Goal: Task Accomplishment & Management: Use online tool/utility

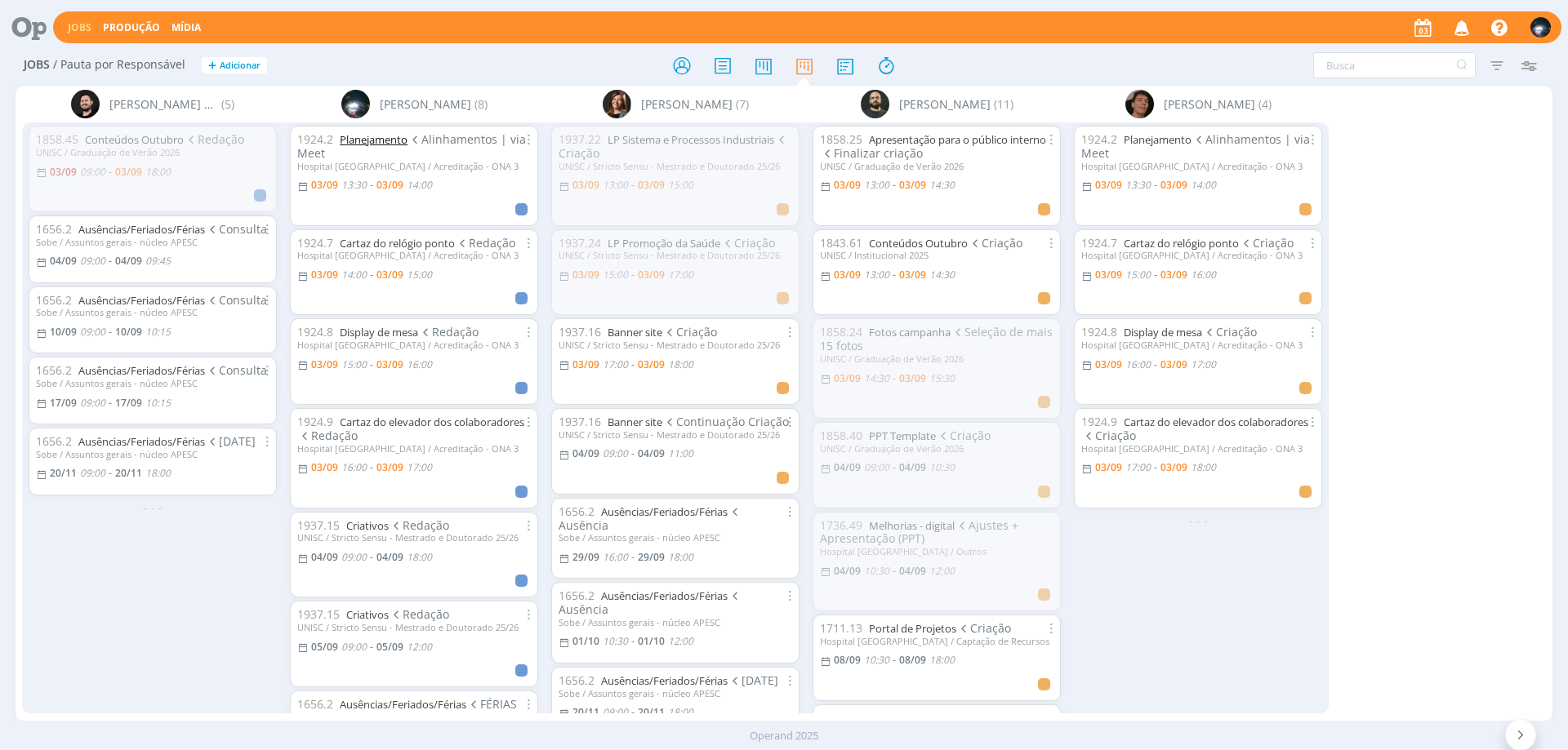
click at [360, 133] on link "Planejamento" at bounding box center [374, 139] width 68 height 14
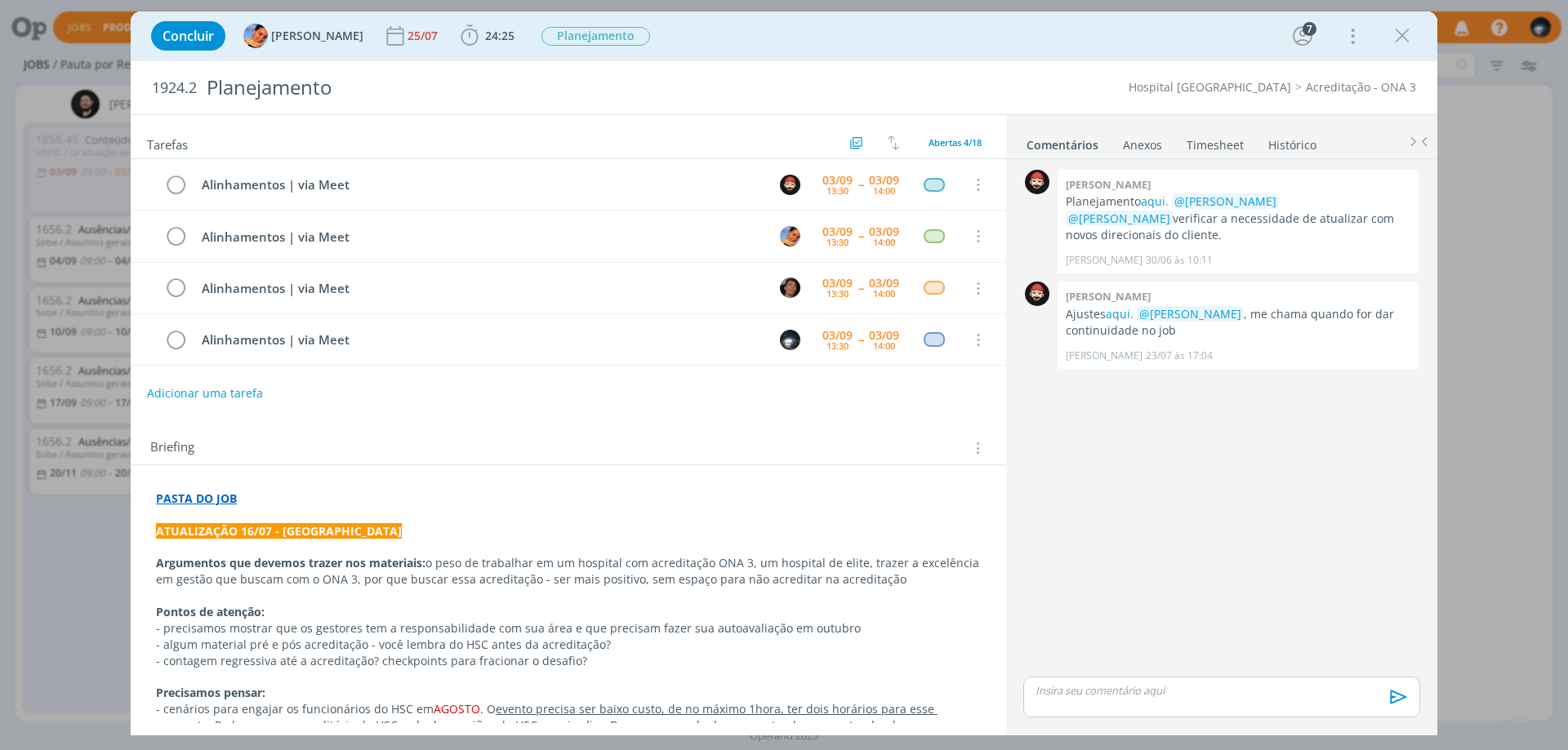
drag, startPoint x: 1401, startPoint y: 35, endPoint x: 1379, endPoint y: 3, distance: 38.8
click at [1402, 35] on icon "dialog" at bounding box center [1401, 36] width 25 height 25
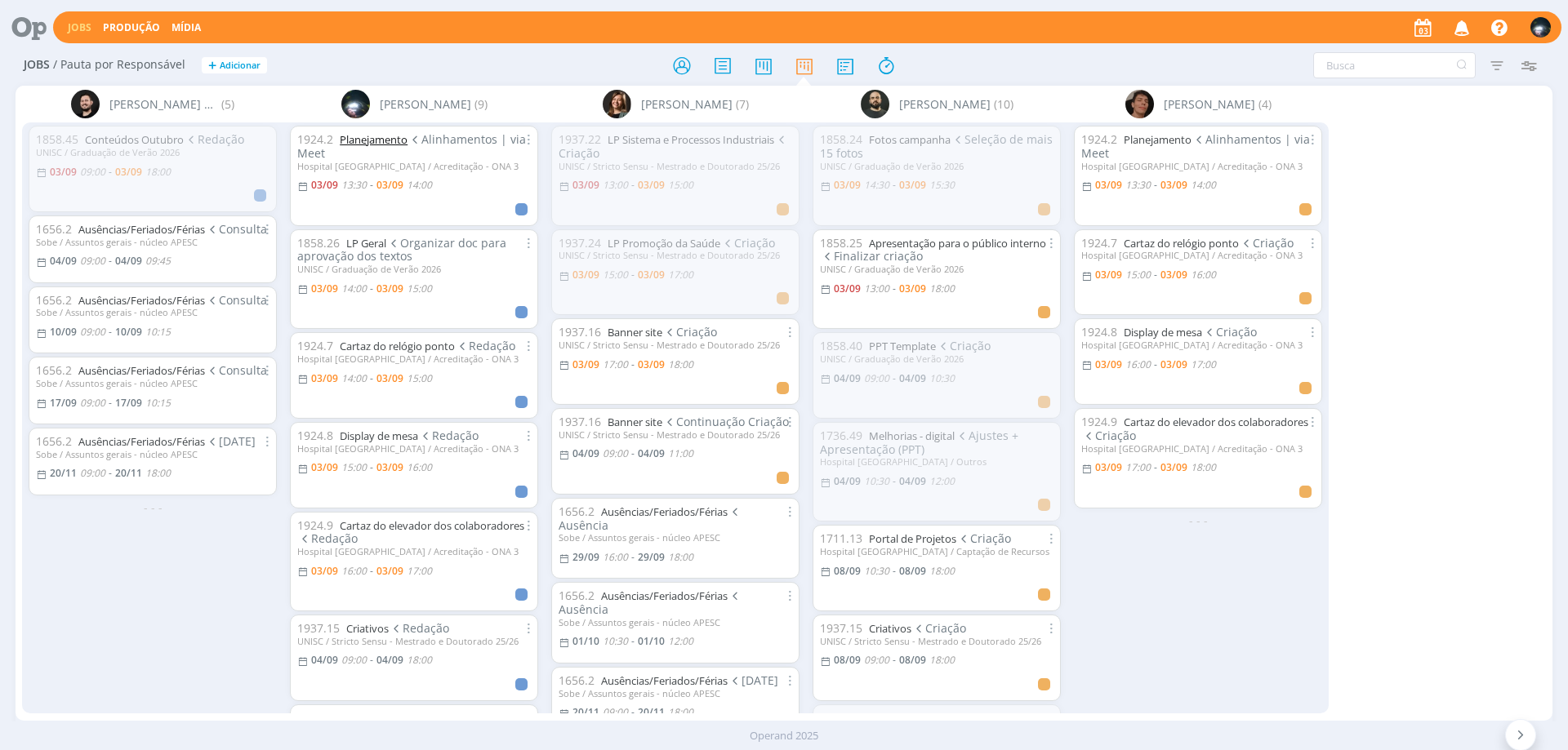
click at [369, 145] on link "Planejamento" at bounding box center [374, 139] width 68 height 14
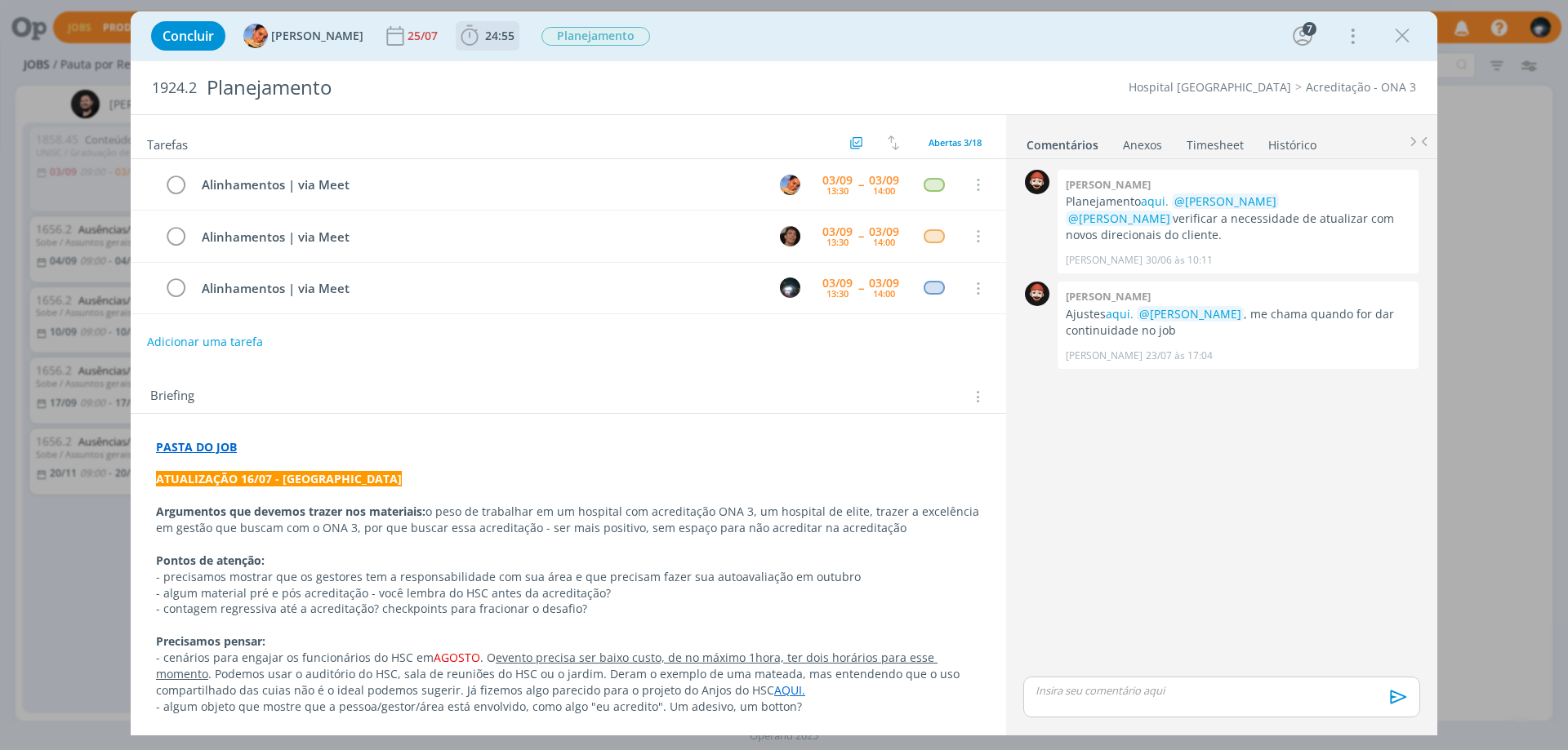
click at [457, 34] on icon "dialog" at bounding box center [469, 36] width 25 height 25
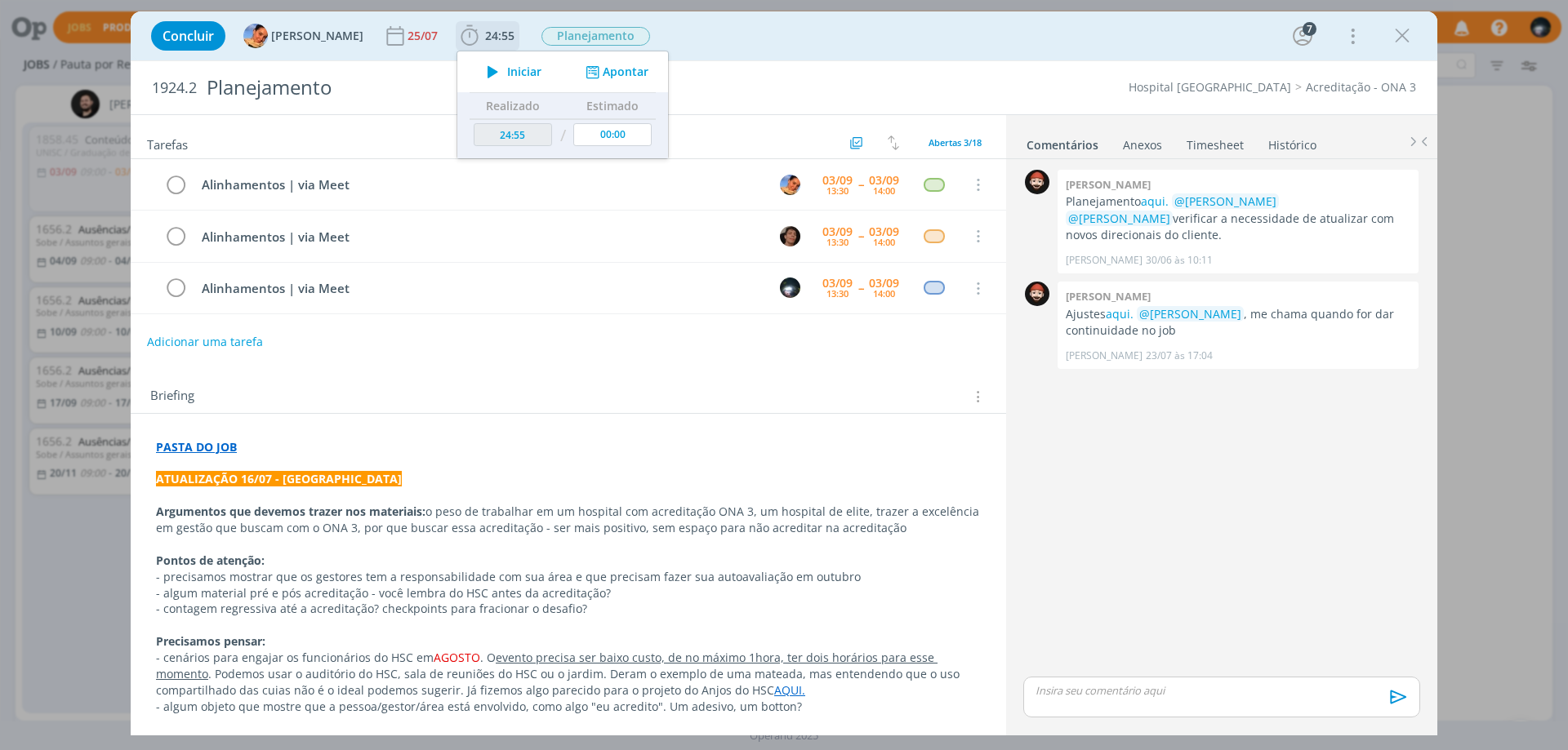
click at [582, 68] on icon "dialog" at bounding box center [592, 72] width 20 height 15
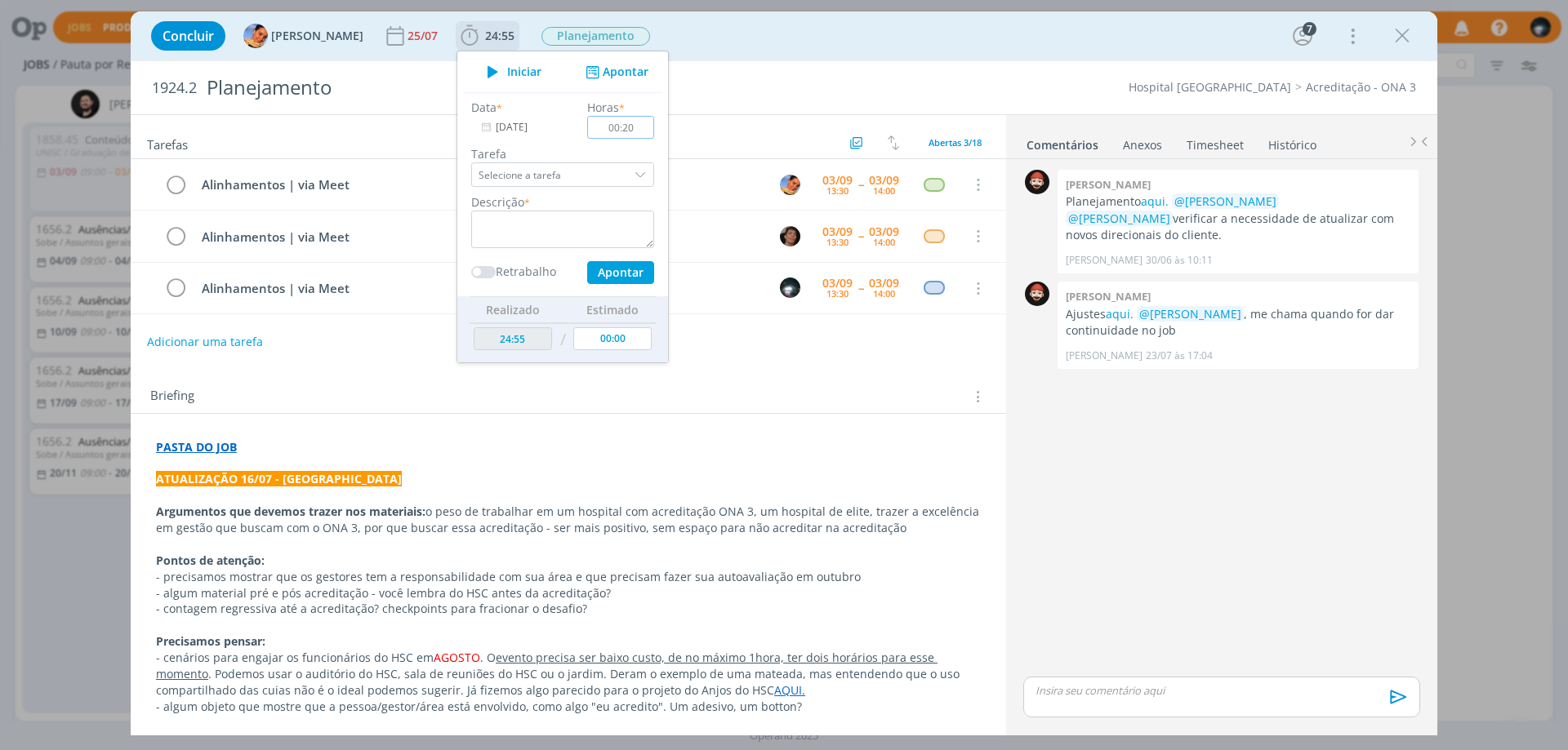
type input "00:20"
click at [566, 223] on textarea "dialog" at bounding box center [562, 229] width 183 height 37
type textarea "reunião"
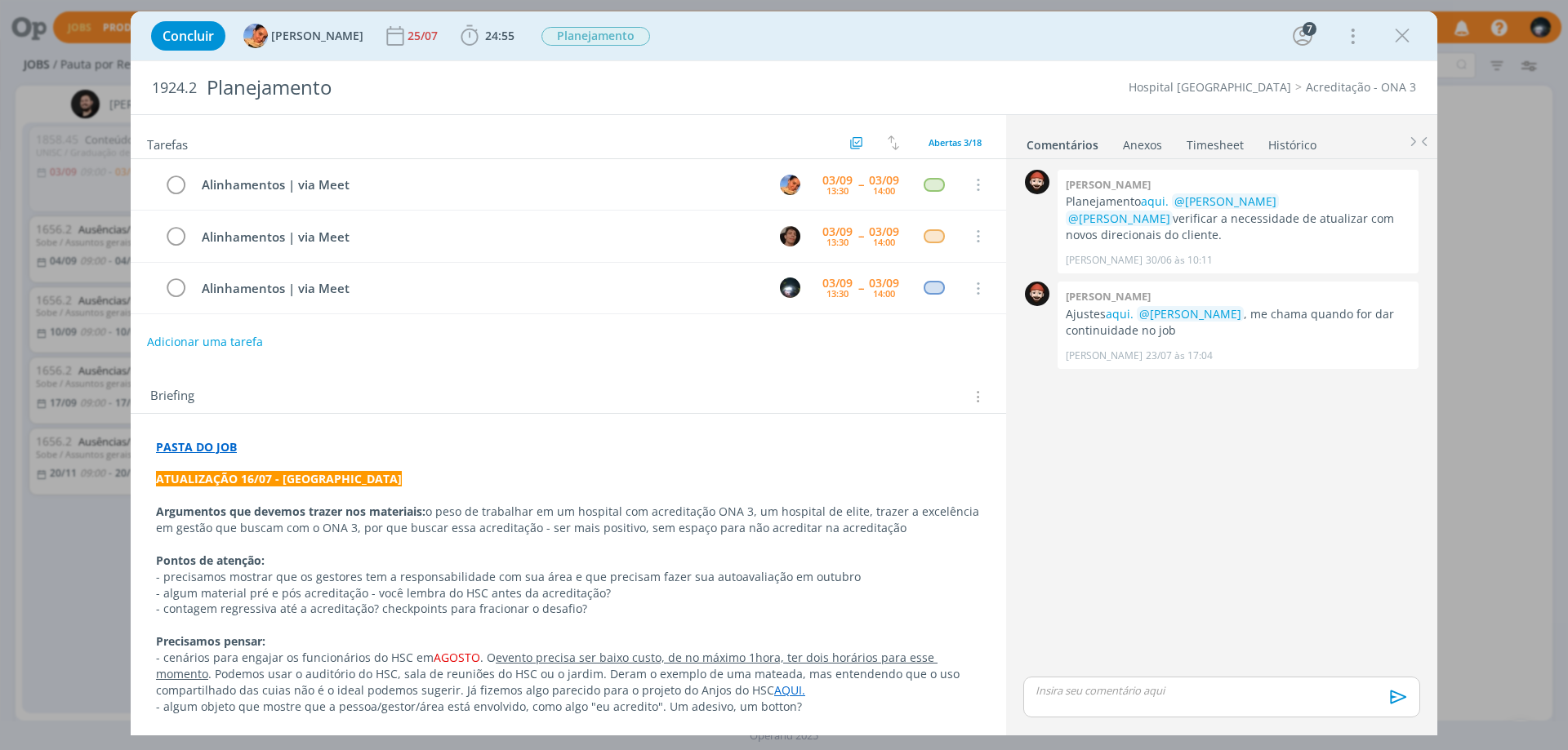
click at [1192, 140] on link "Timesheet" at bounding box center [1215, 142] width 59 height 24
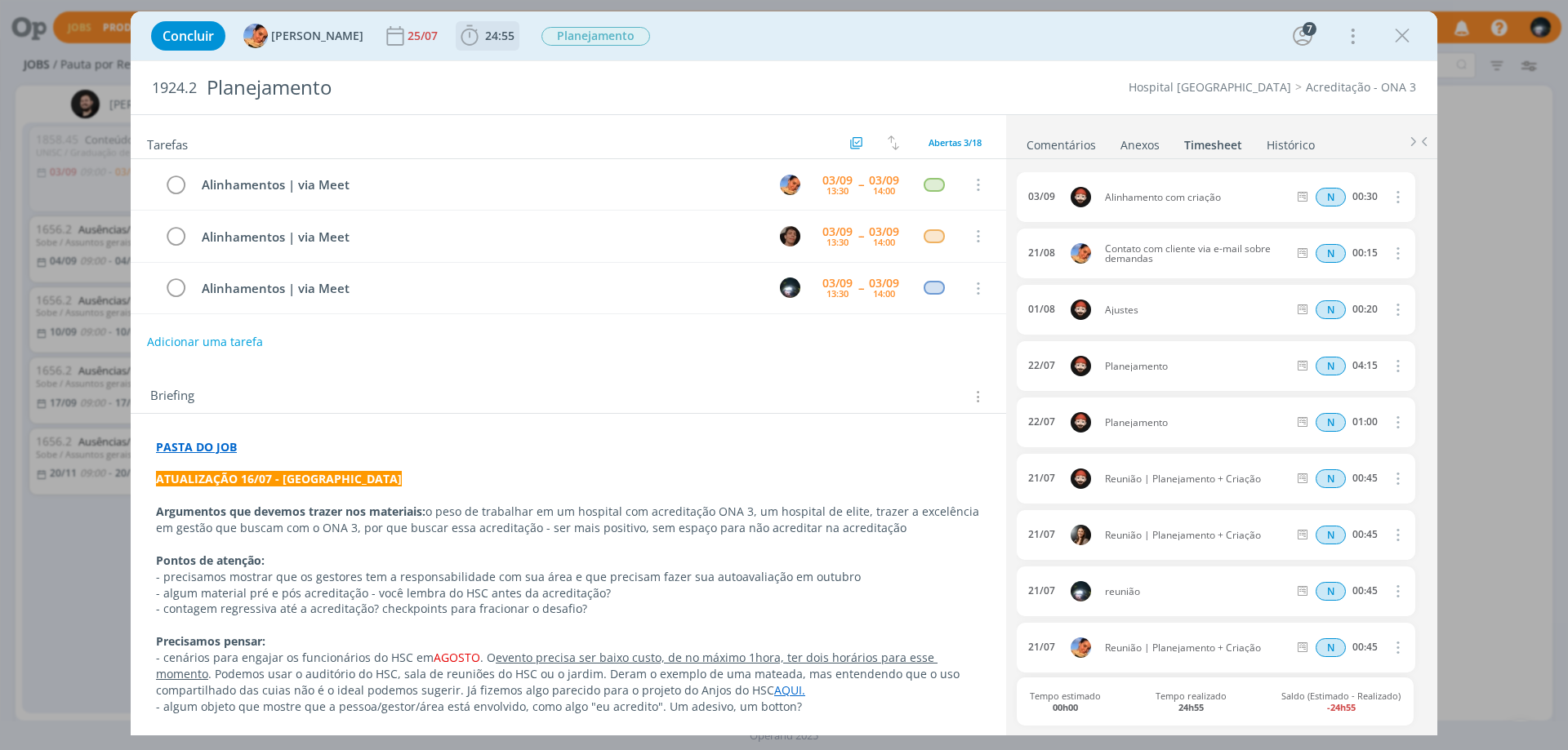
click at [457, 38] on icon "dialog" at bounding box center [469, 36] width 25 height 25
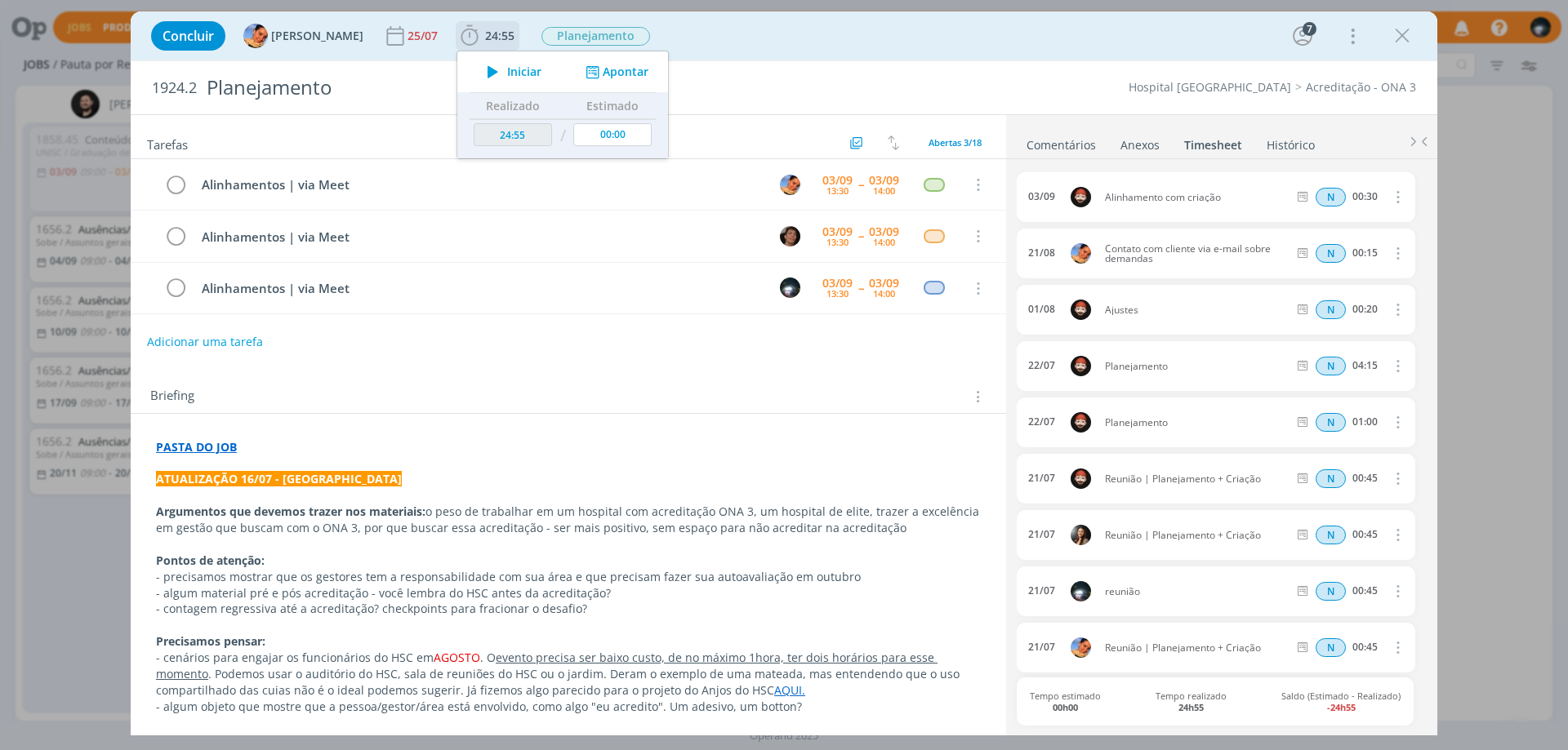
click at [605, 68] on button "Apontar" at bounding box center [615, 72] width 68 height 17
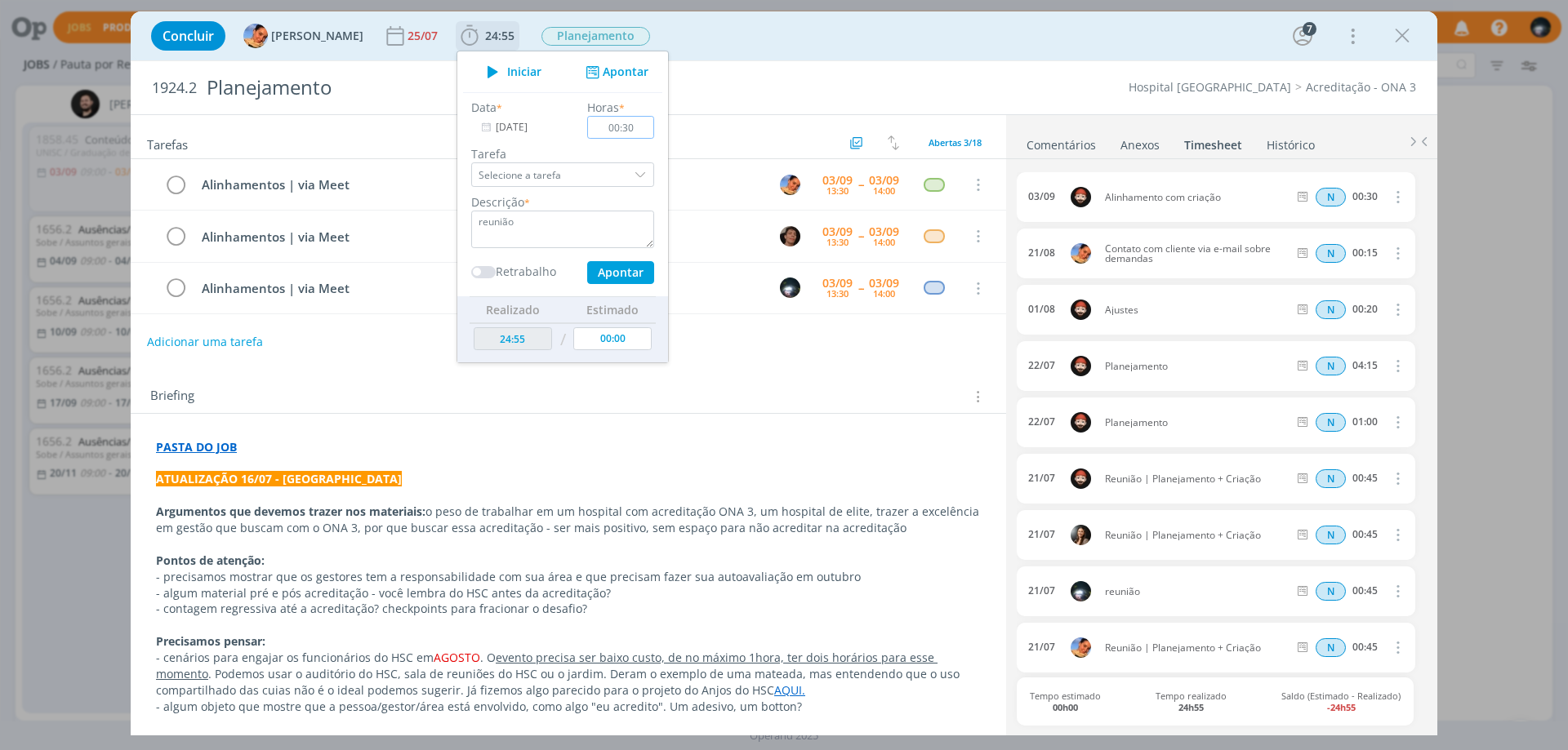
type input "00:30"
click at [587, 266] on button "Apontar" at bounding box center [621, 272] width 67 height 23
type input "25:25"
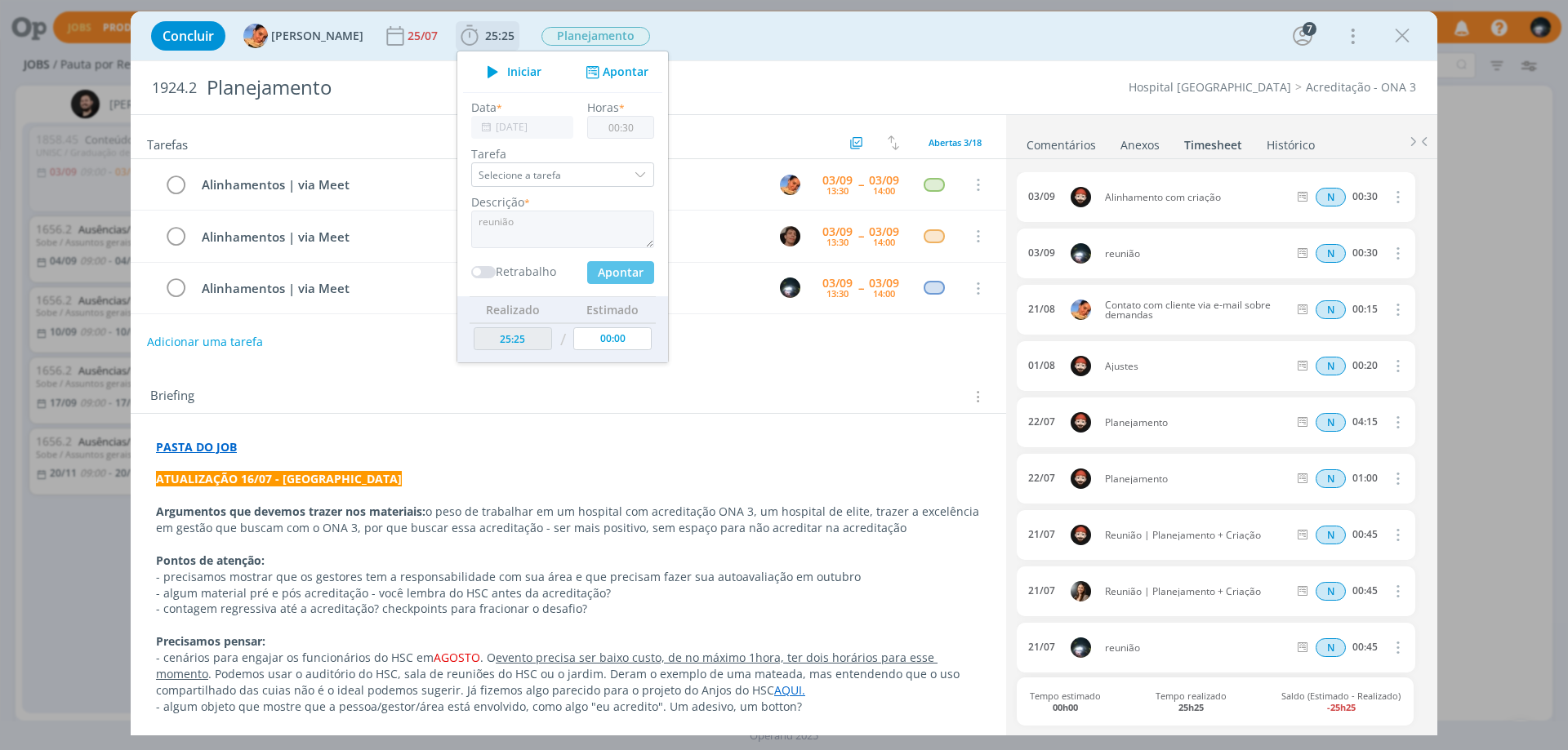
type input "00:00"
click at [660, 28] on div "Concluir [PERSON_NAME] 25/07 25:25 Iniciar Apontar Data * [DATE] Horas * 00:00 …" at bounding box center [784, 36] width 1282 height 39
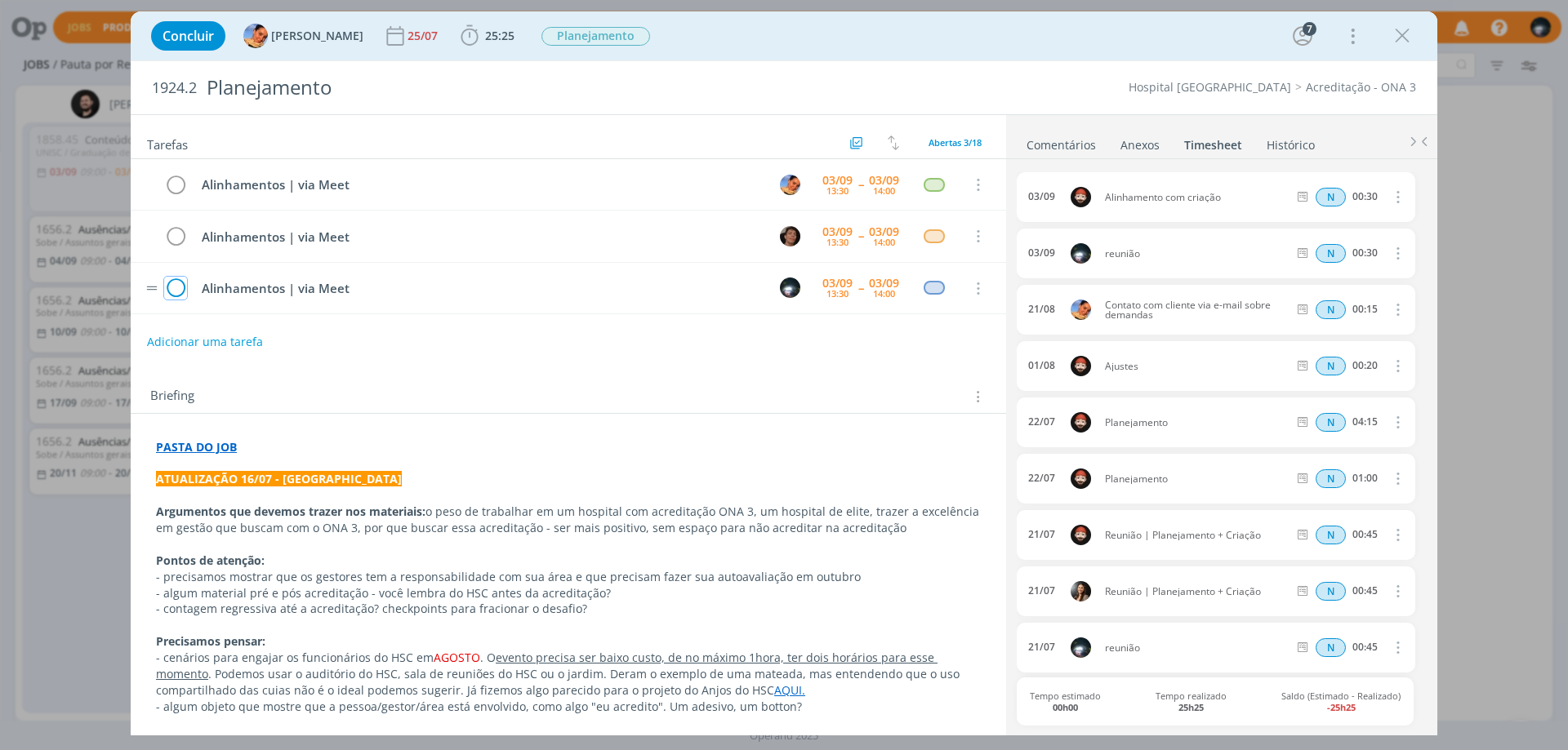
click at [174, 289] on icon "dialog" at bounding box center [175, 289] width 23 height 25
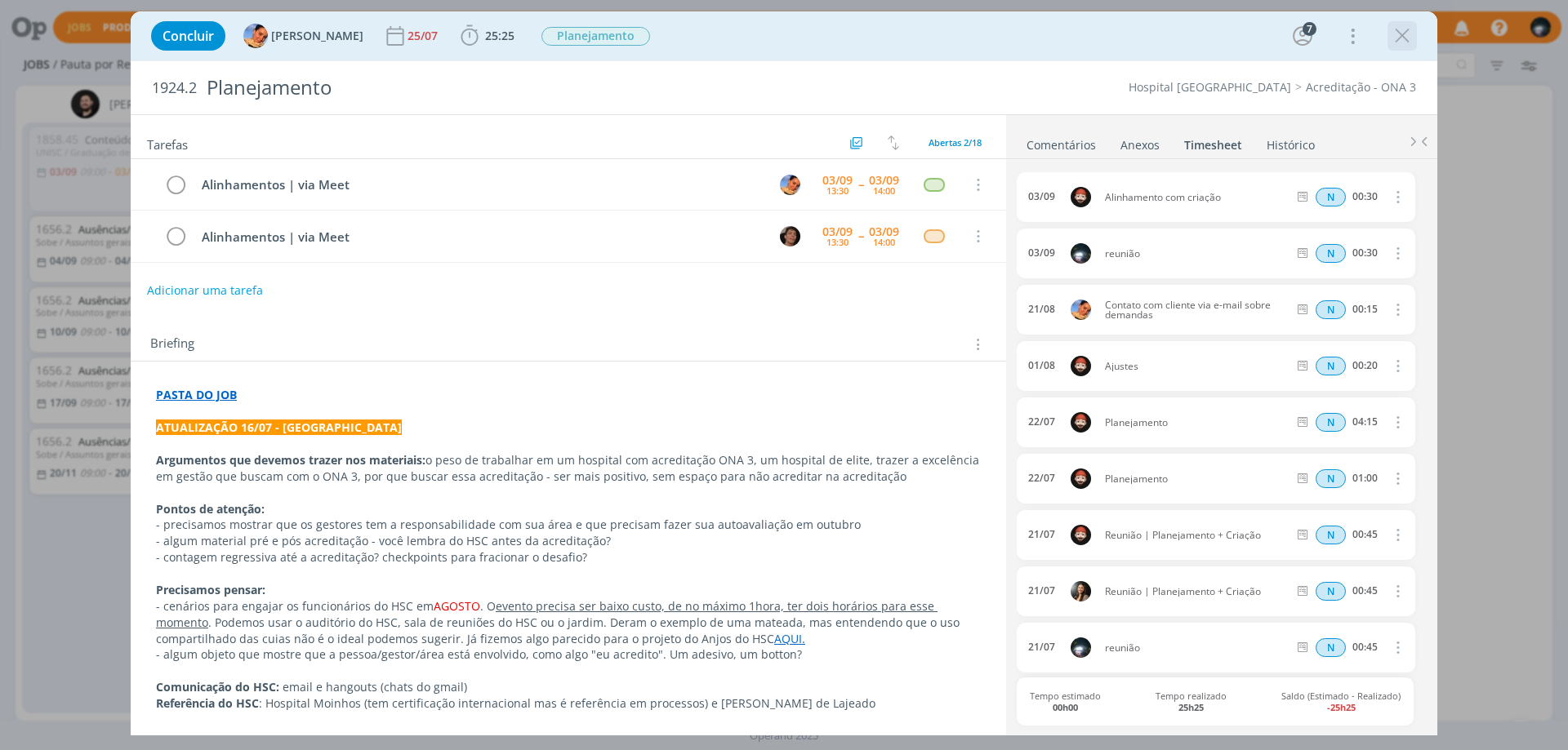
click at [1401, 32] on icon "dialog" at bounding box center [1401, 36] width 25 height 25
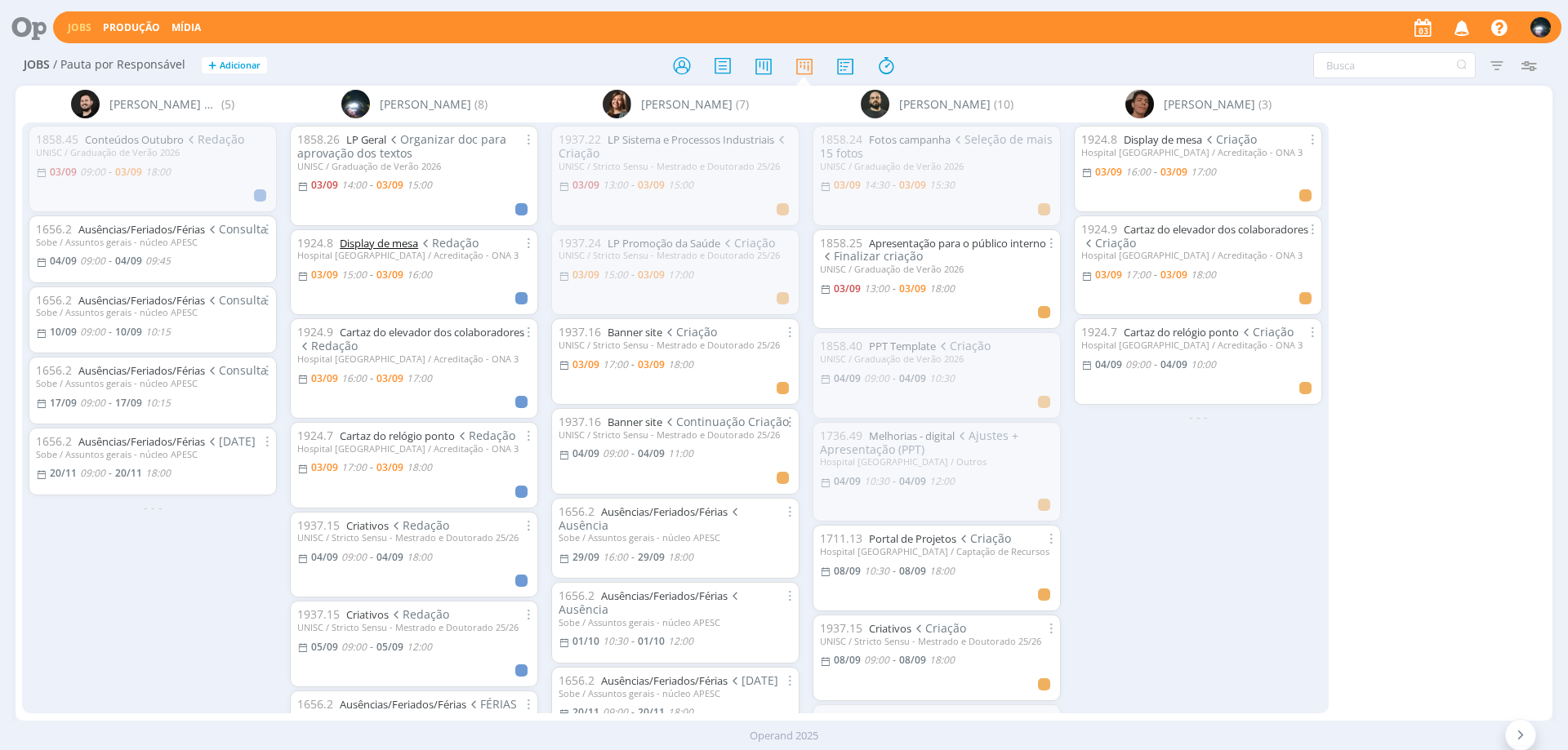
click at [373, 247] on link "Display de mesa" at bounding box center [379, 243] width 78 height 14
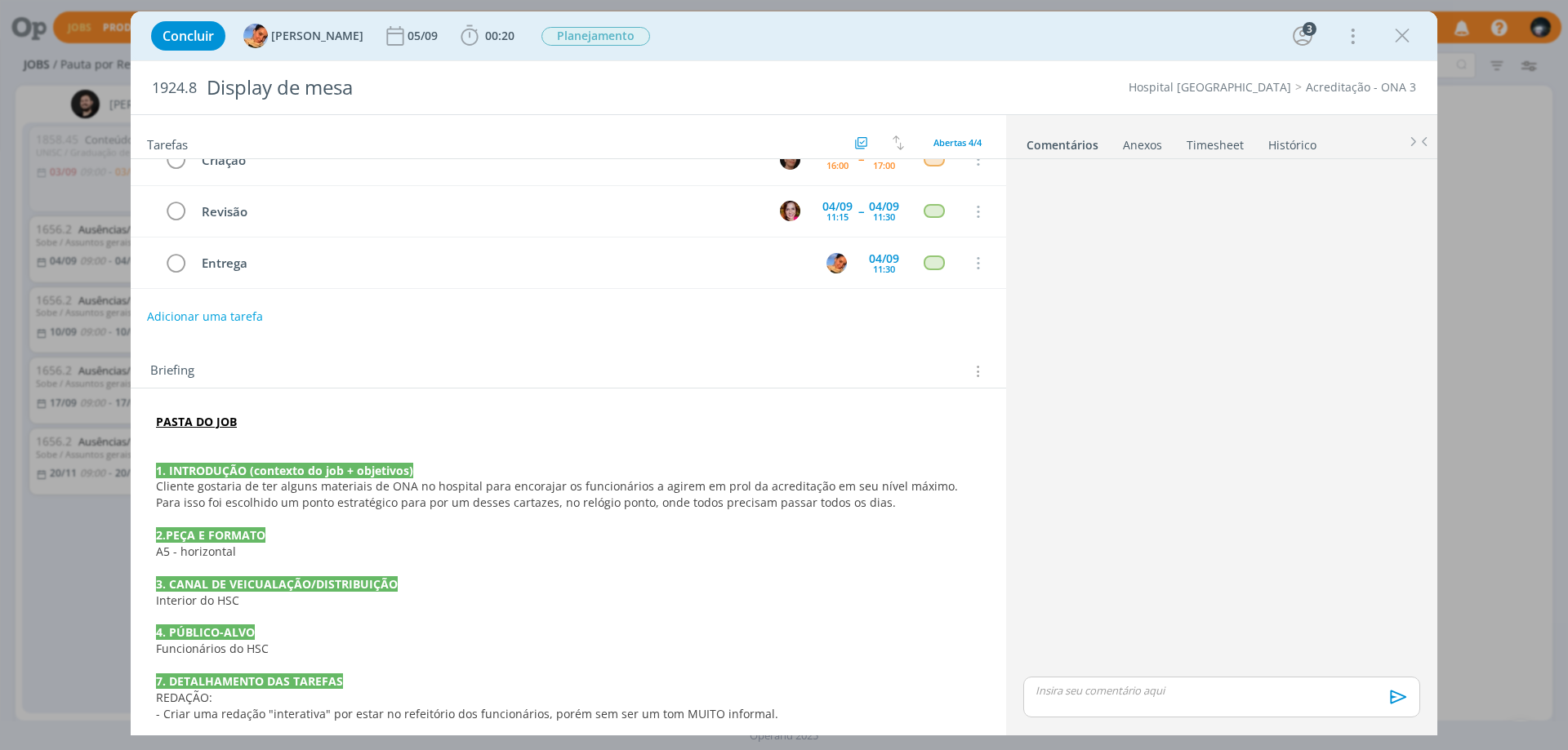
scroll to position [152, 0]
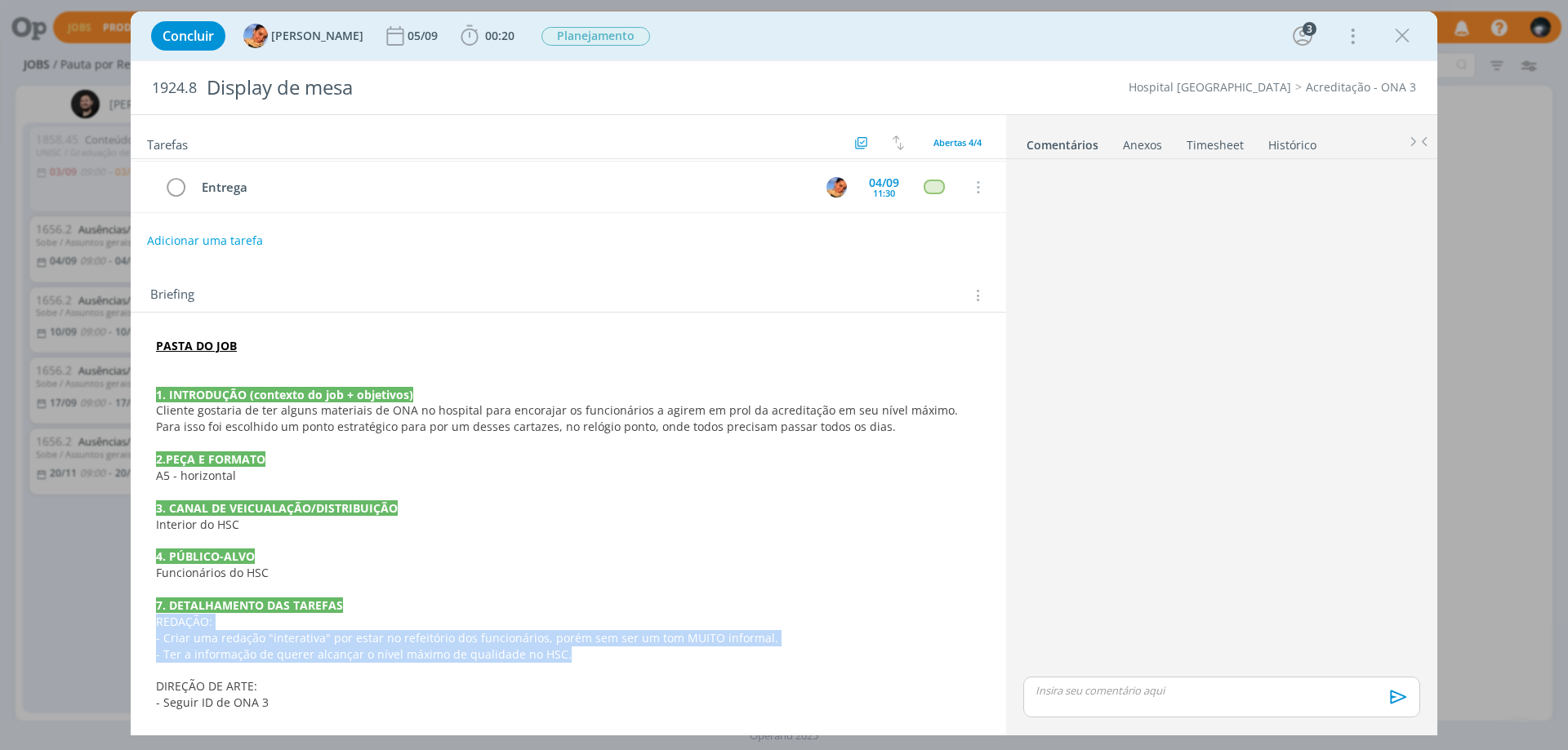
drag, startPoint x: 152, startPoint y: 615, endPoint x: 607, endPoint y: 650, distance: 456.3
click at [607, 650] on div "PASTA DO JOB 1. INTRODUÇÃO (contexto do job + objetivos) Cliente gostaria de te…" at bounding box center [568, 524] width 849 height 385
copy div "REDAÇÃO: - Criar uma redação "interativa" por estar no refeitório dos funcionár…"
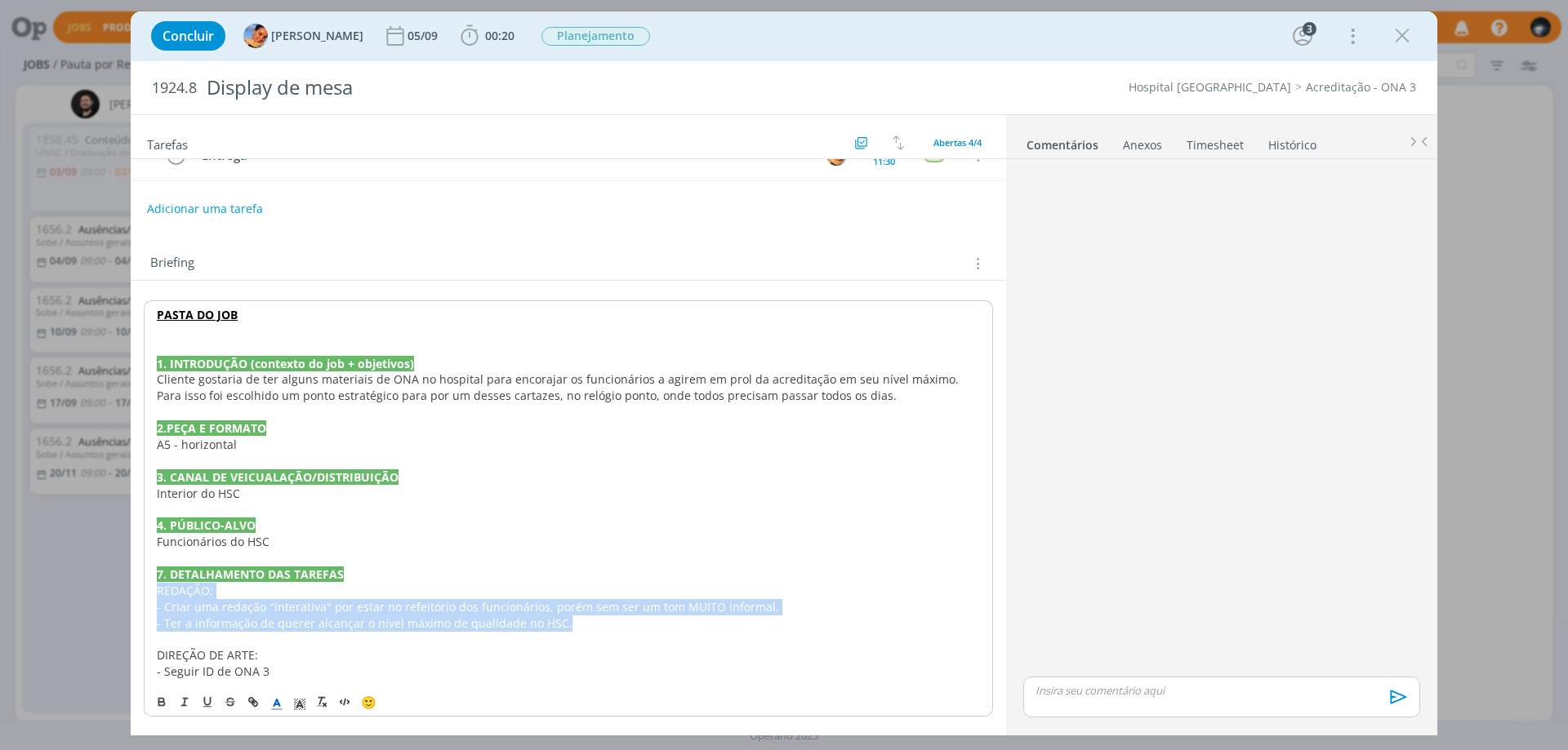
scroll to position [184, 0]
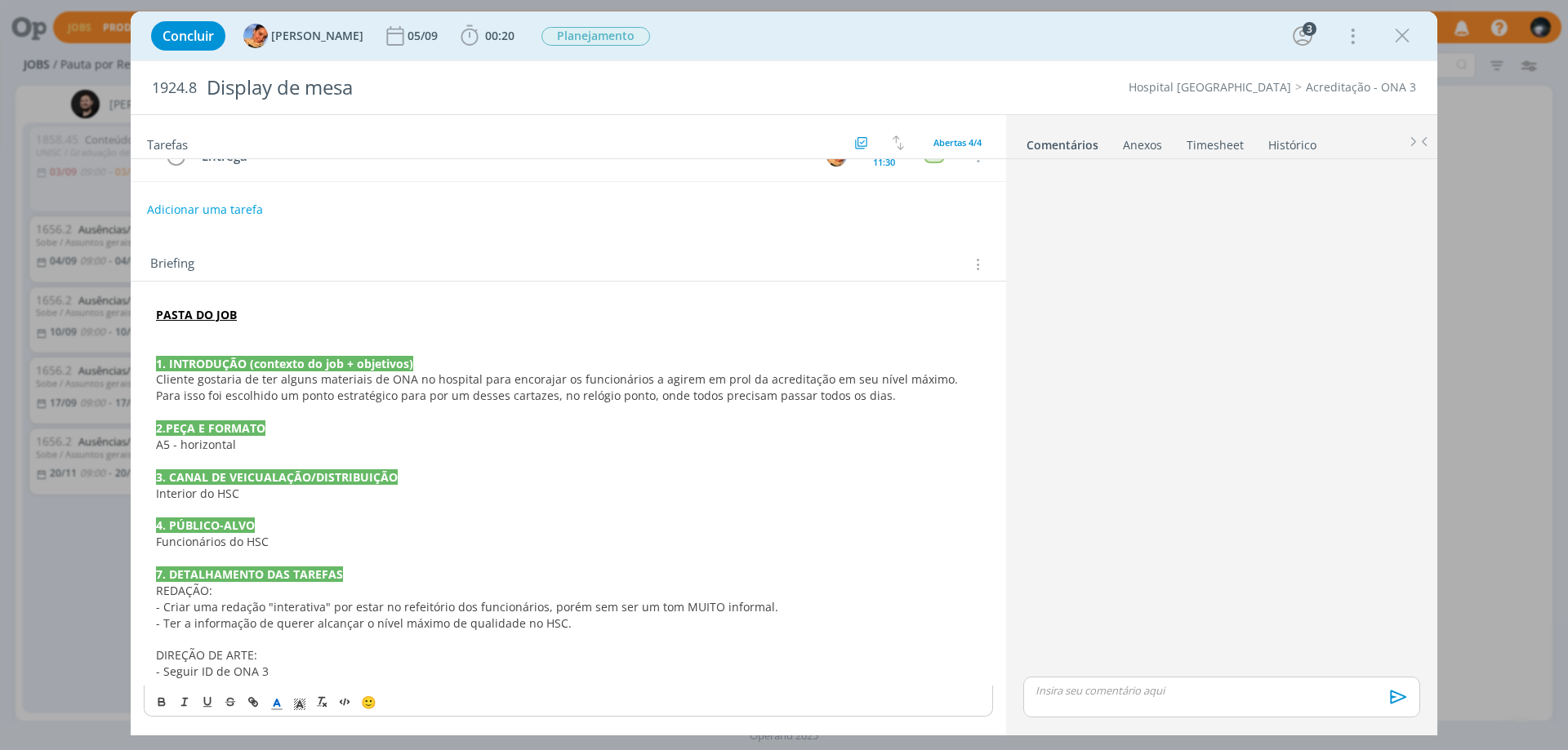
click at [486, 567] on p "7. DETALHAMENTO DAS TAREFAS" at bounding box center [568, 575] width 825 height 16
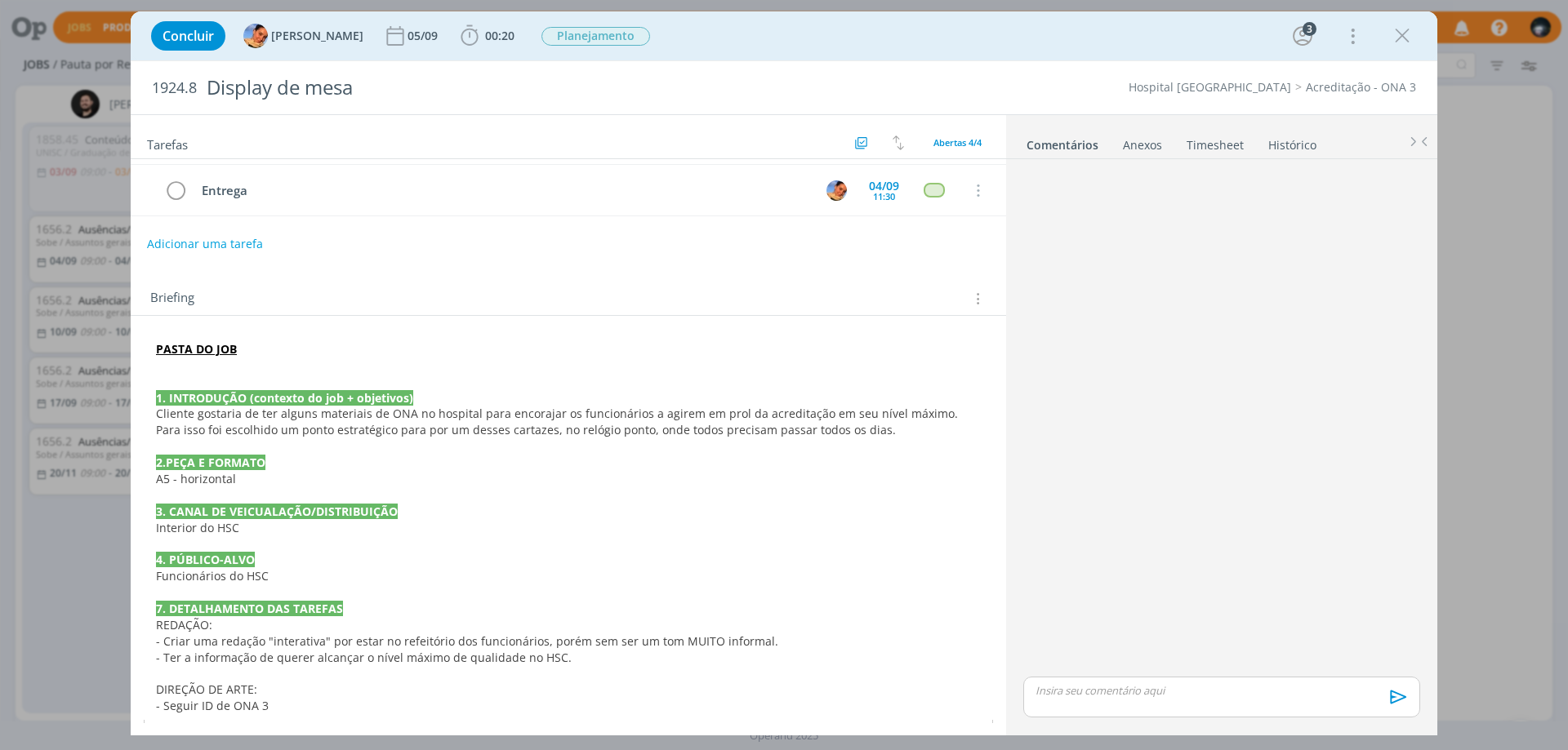
scroll to position [163, 0]
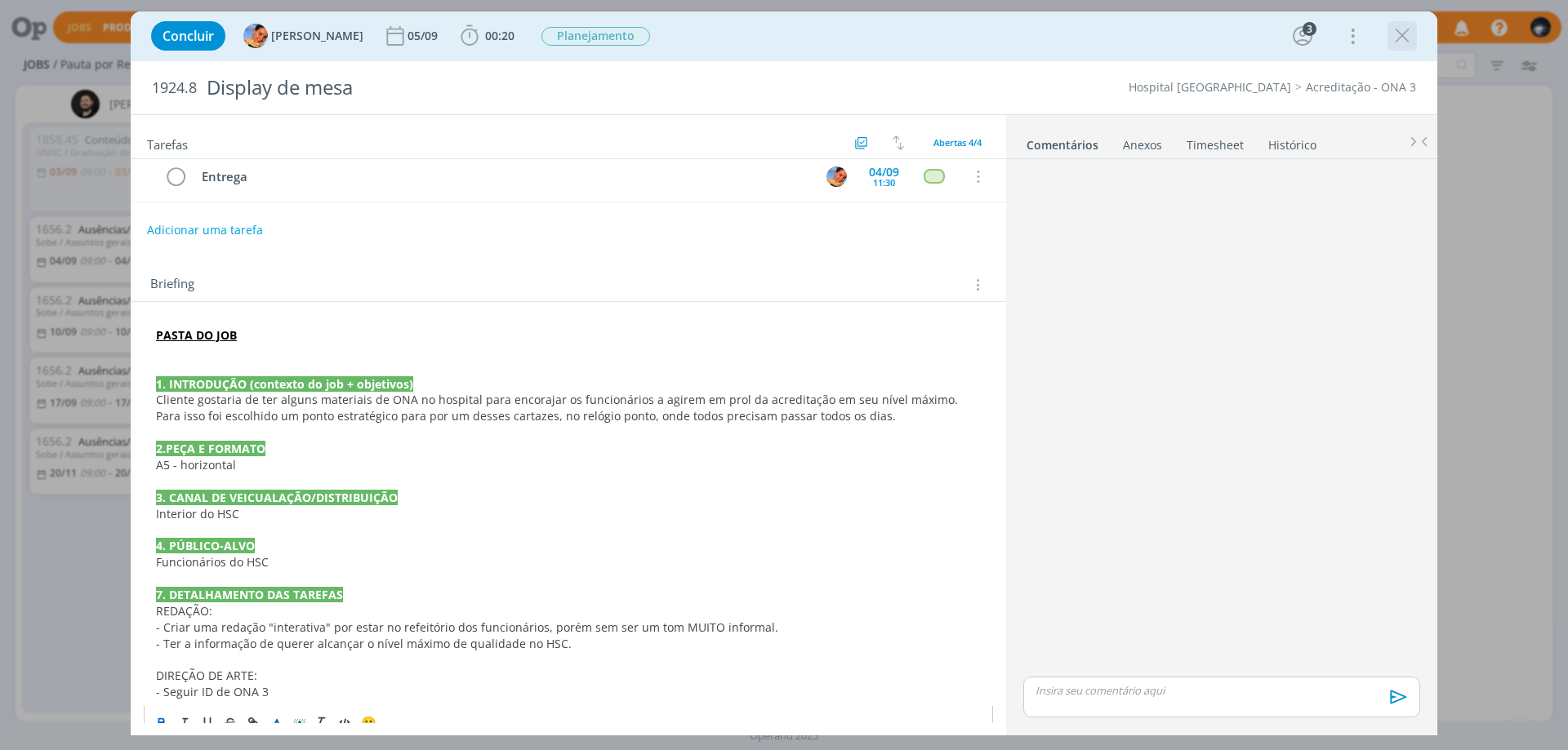
click at [1397, 34] on icon "dialog" at bounding box center [1401, 36] width 25 height 25
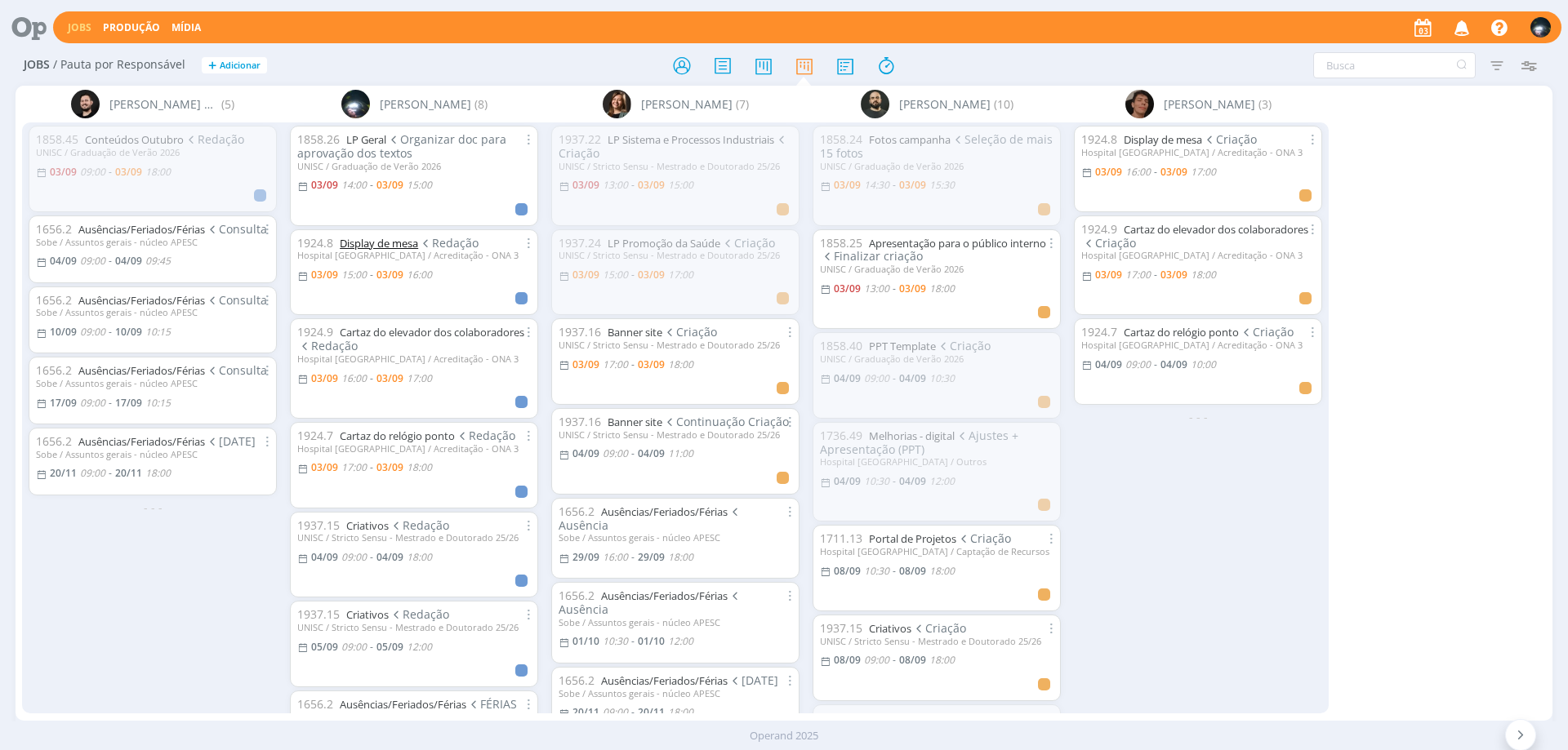
click at [349, 243] on link "Display de mesa" at bounding box center [379, 243] width 78 height 14
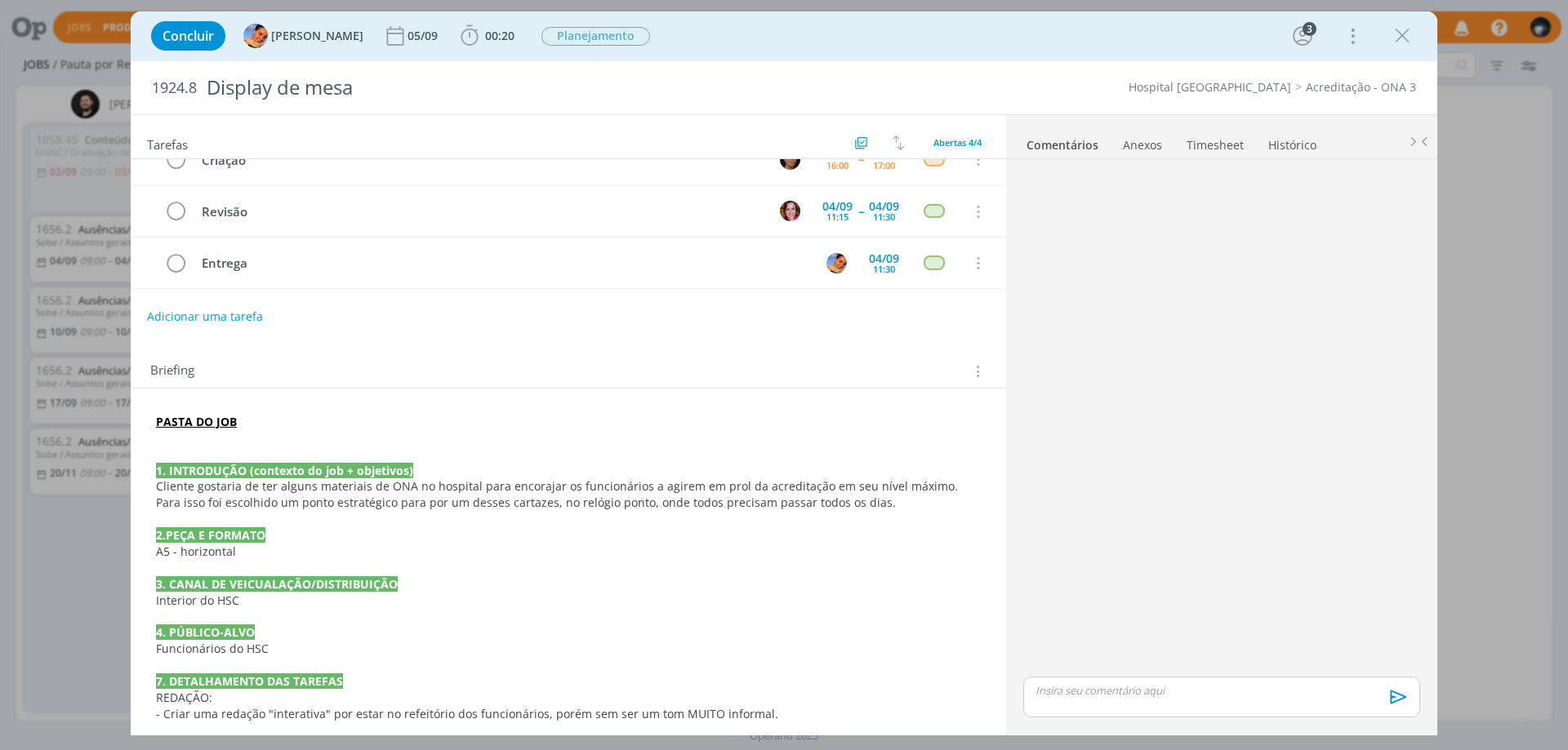
scroll to position [152, 0]
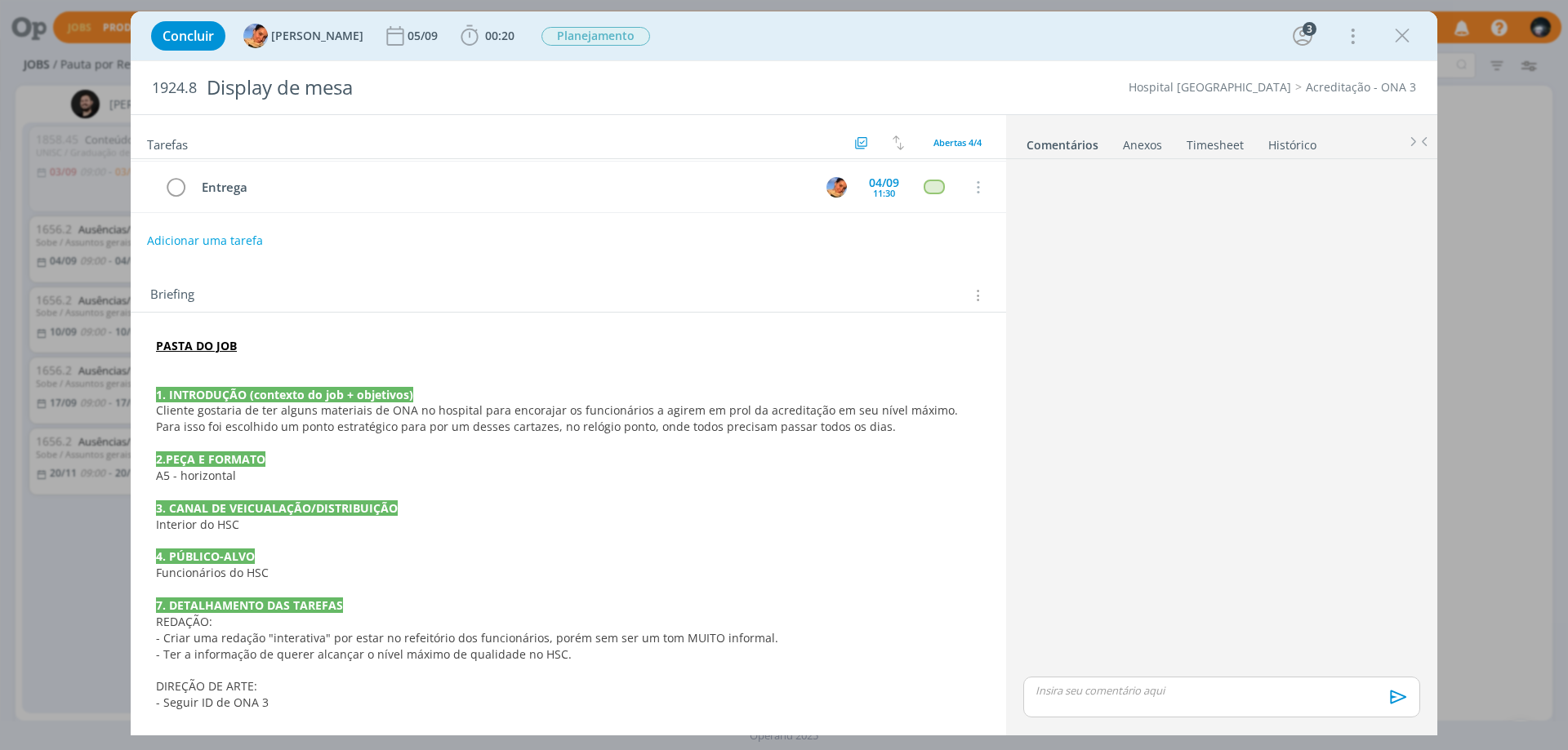
drag, startPoint x: 1402, startPoint y: 32, endPoint x: 1357, endPoint y: 50, distance: 48.5
click at [1403, 32] on icon "dialog" at bounding box center [1401, 36] width 25 height 25
